Goal: Task Accomplishment & Management: Manage account settings

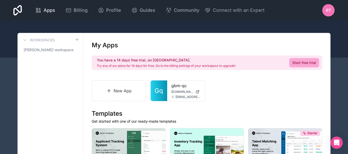
click at [39, 8] on icon at bounding box center [38, 10] width 6 height 6
click at [43, 41] on h3 "Workspaces" at bounding box center [42, 40] width 25 height 5
click at [27, 39] on button at bounding box center [25, 40] width 6 height 6
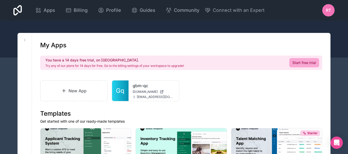
click at [19, 10] on icon at bounding box center [17, 10] width 9 height 10
click at [53, 14] on span "Apps" at bounding box center [50, 10] width 12 height 7
click at [43, 10] on div "Apps" at bounding box center [45, 10] width 20 height 7
click at [37, 10] on icon at bounding box center [37, 9] width 2 height 2
click at [41, 16] on div "Apps Billing Profile Guides Community Connect with an Expert RT Billing Profile…" at bounding box center [174, 10] width 330 height 21
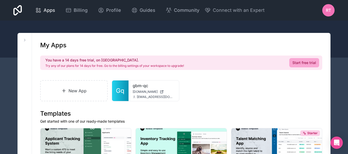
click at [41, 10] on div "Apps" at bounding box center [45, 10] width 20 height 7
click at [325, 11] on div "RT" at bounding box center [328, 10] width 12 height 12
click at [109, 12] on span "Profile" at bounding box center [113, 10] width 15 height 7
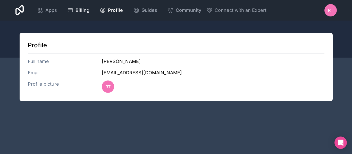
click at [83, 14] on link "Billing" at bounding box center [78, 10] width 30 height 11
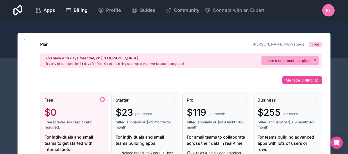
click at [56, 12] on link "Apps" at bounding box center [45, 10] width 28 height 11
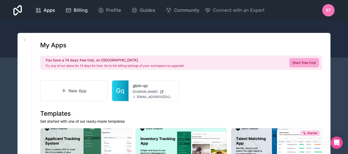
click at [84, 10] on span "Billing" at bounding box center [81, 10] width 14 height 7
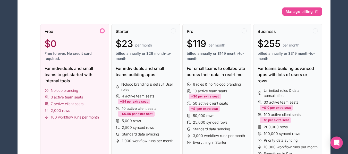
scroll to position [77, 0]
